Goal: Transaction & Acquisition: Purchase product/service

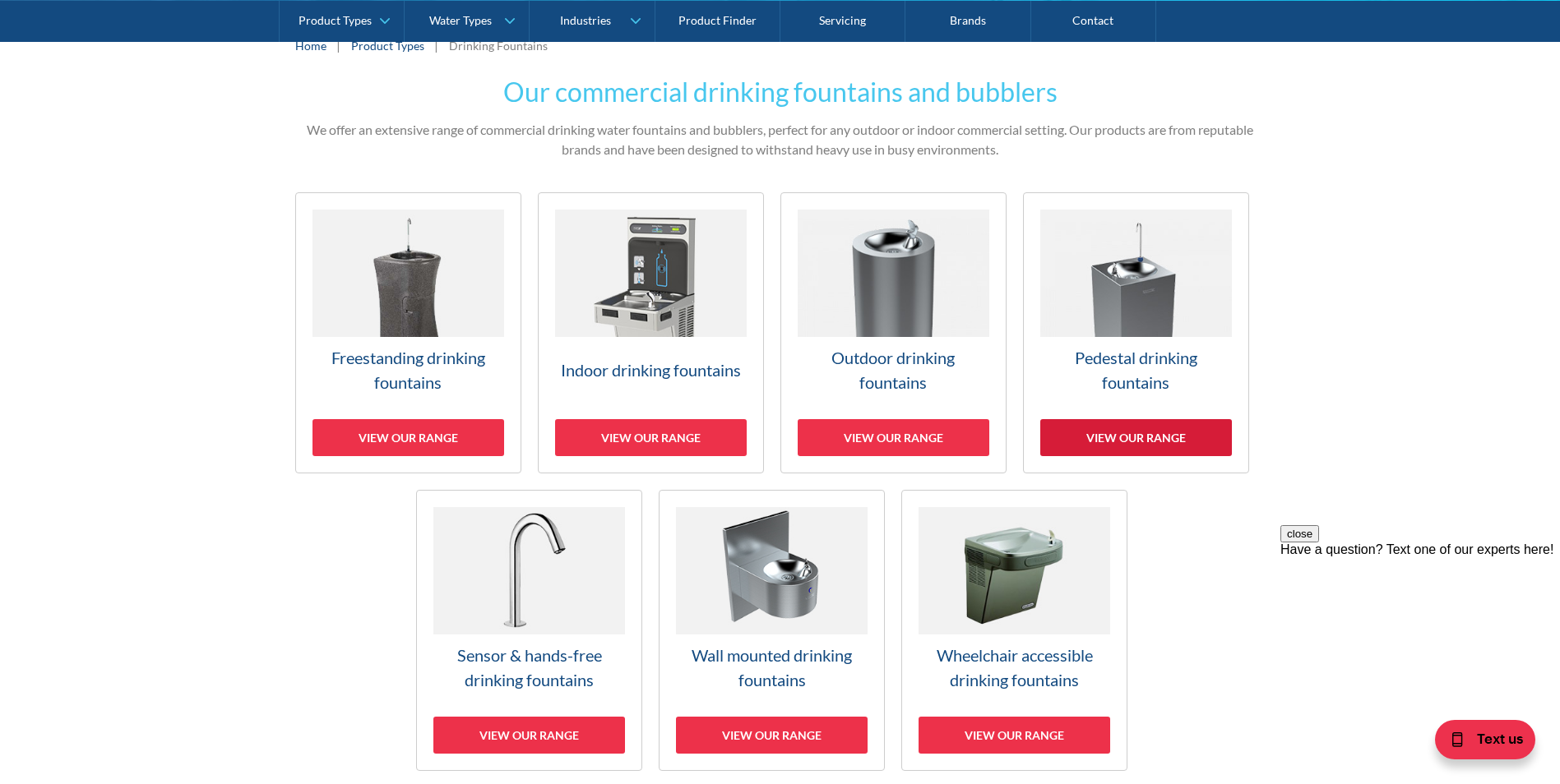
scroll to position [329, 0]
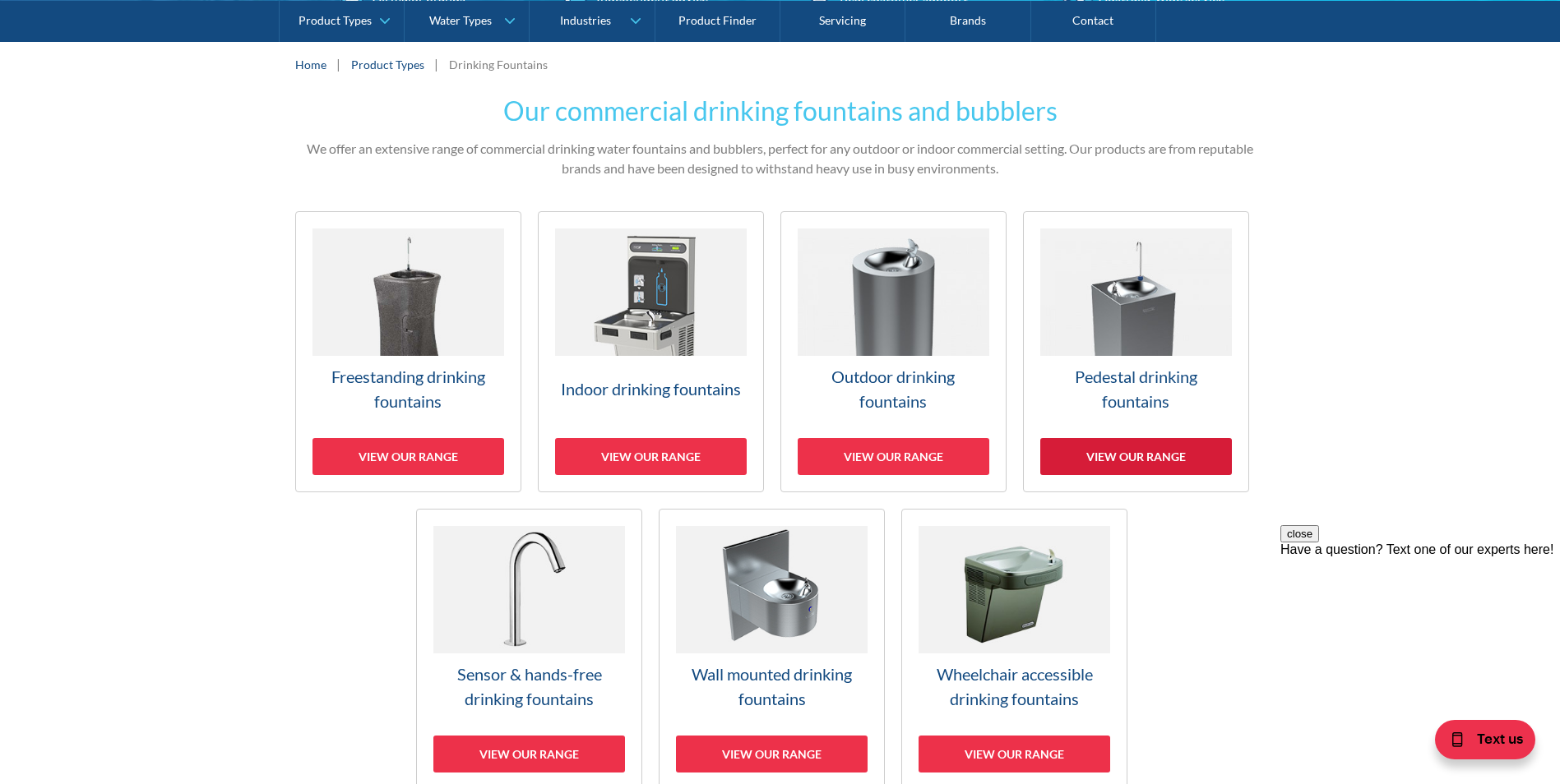
click at [1170, 460] on div "View our range" at bounding box center [1136, 457] width 191 height 37
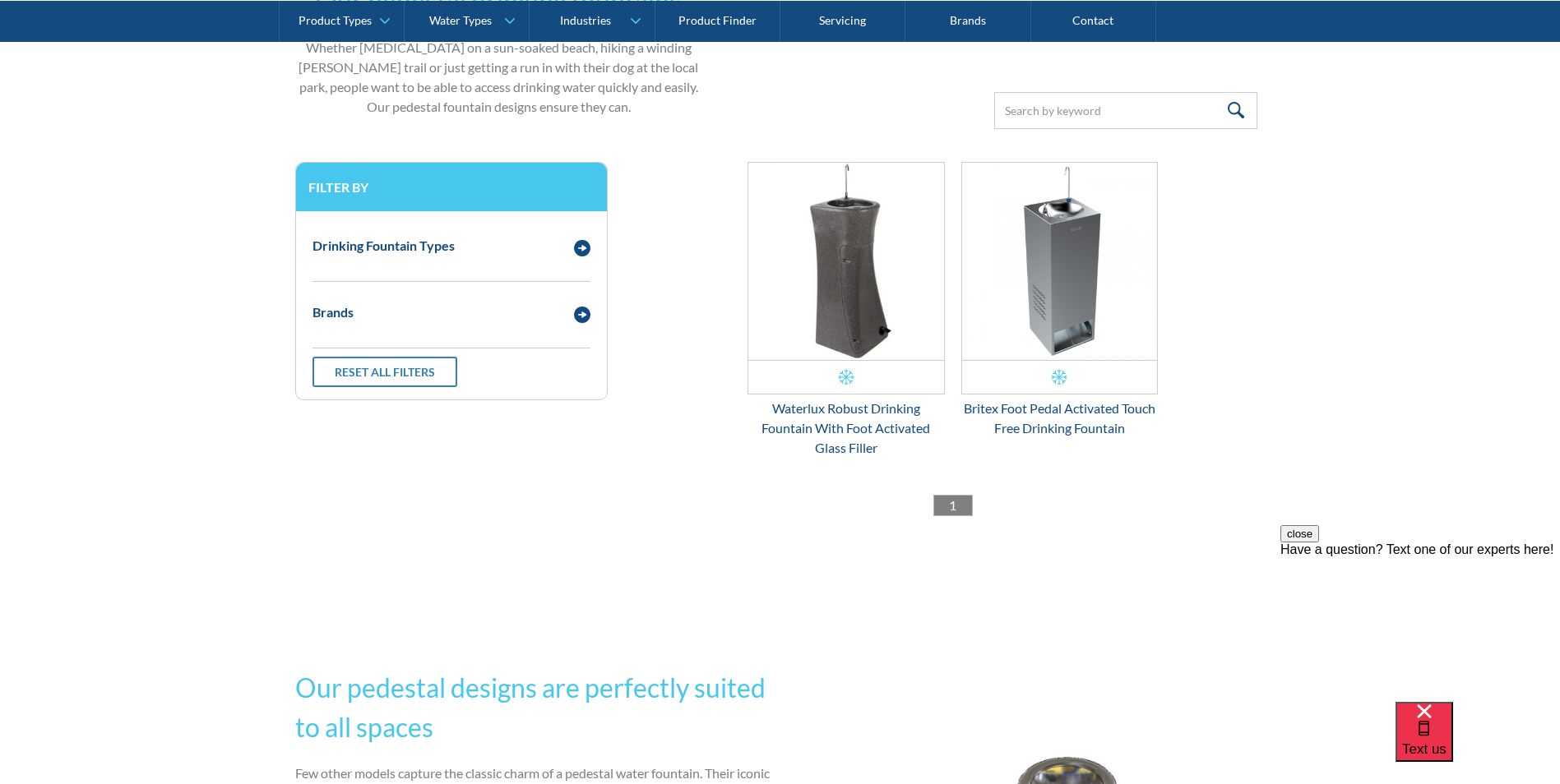
scroll to position [415, 0]
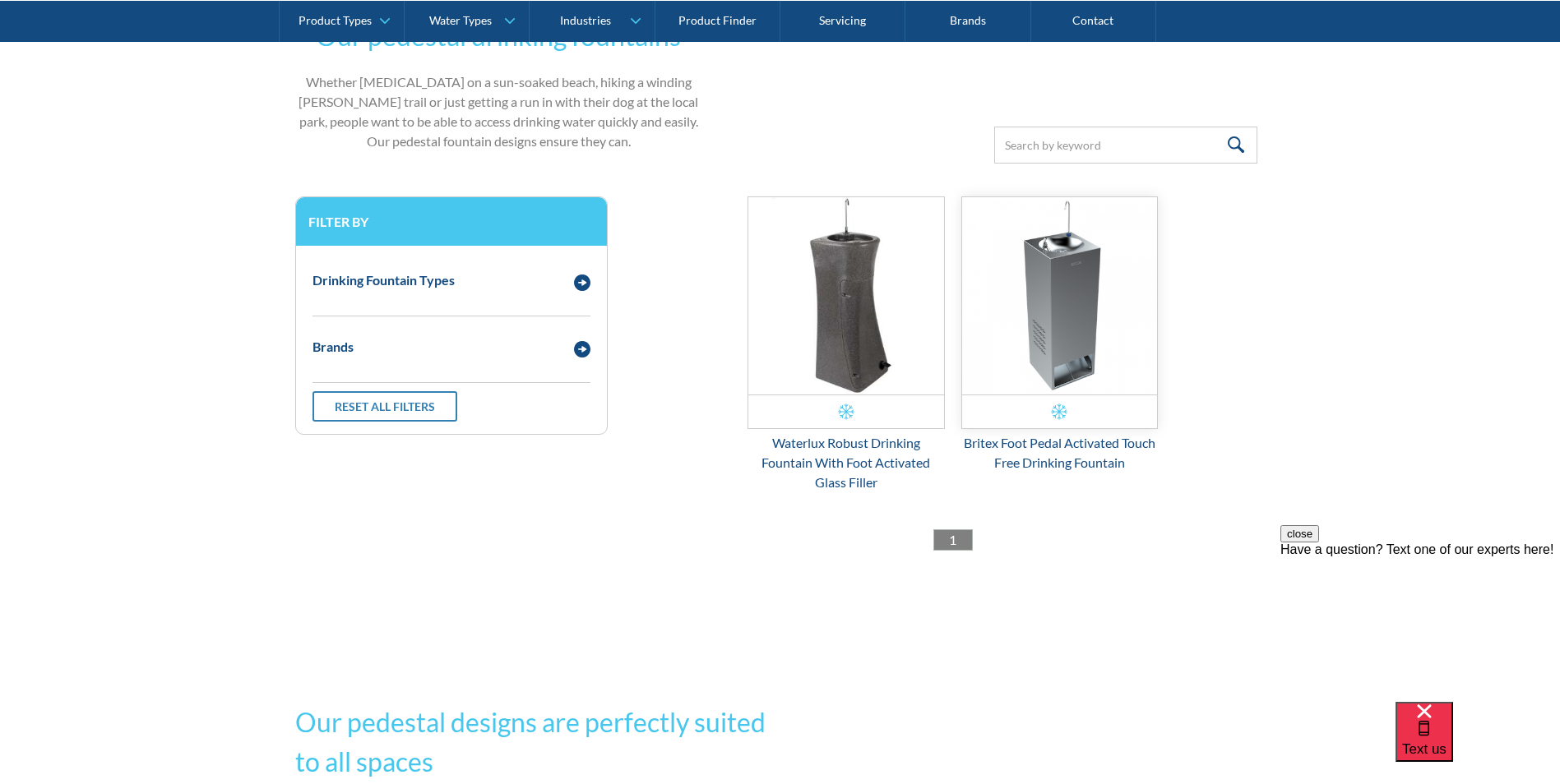
click at [1056, 287] on img "Email Form 3" at bounding box center [1060, 296] width 195 height 197
